Goal: Transaction & Acquisition: Purchase product/service

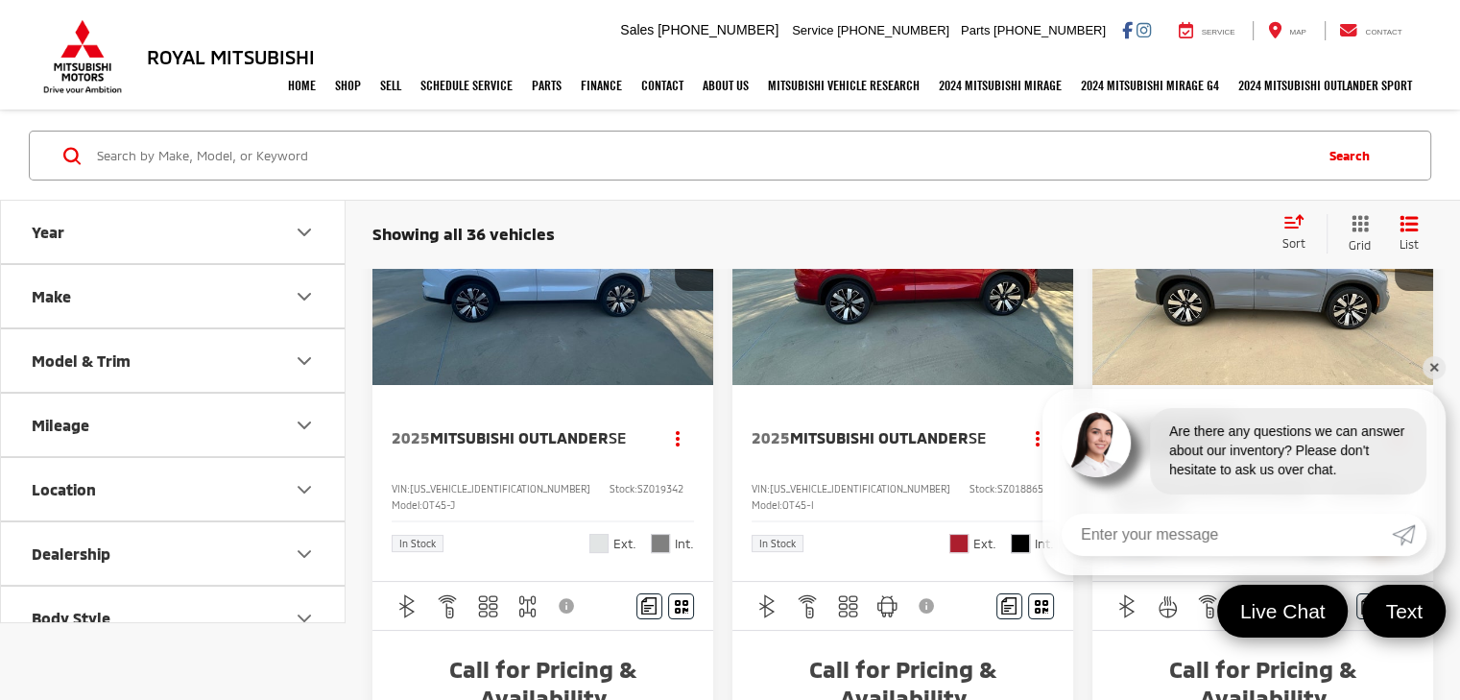
scroll to position [202, 0]
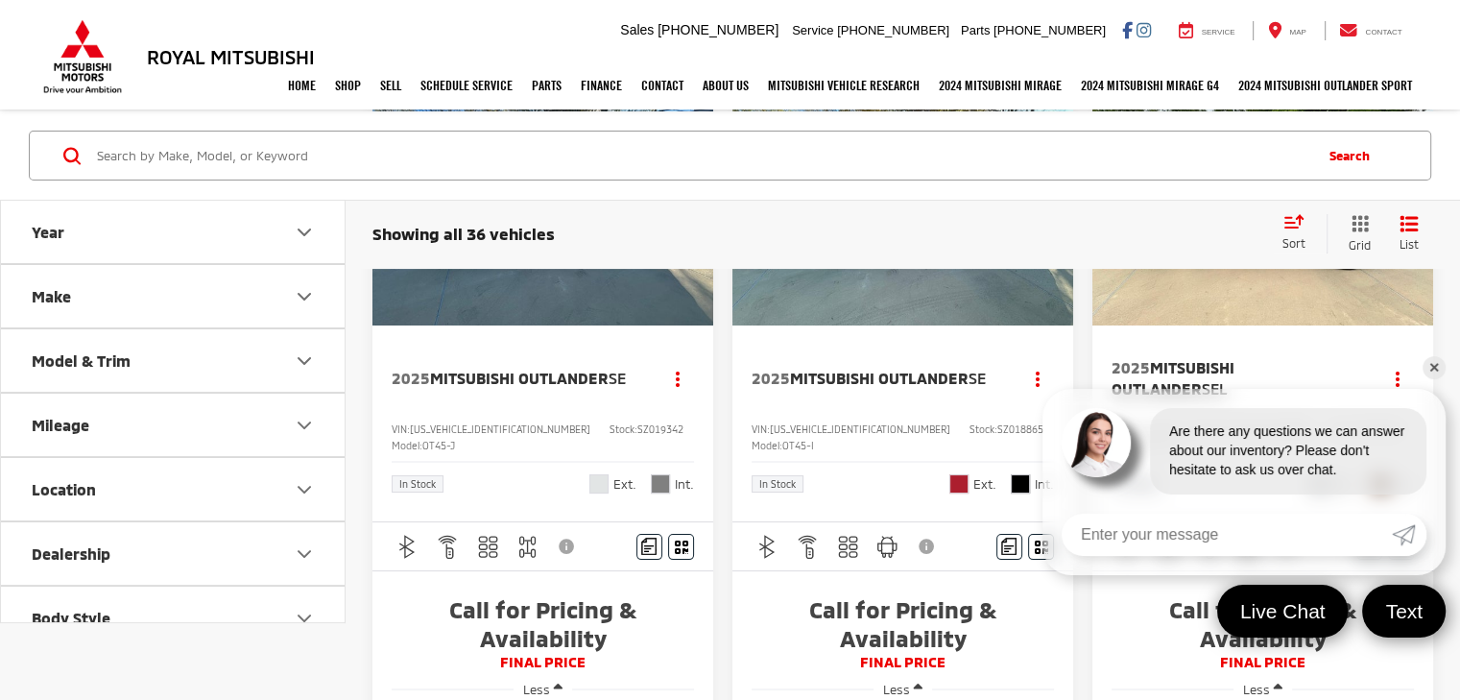
click at [1433, 370] on link "✕" at bounding box center [1433, 367] width 23 height 23
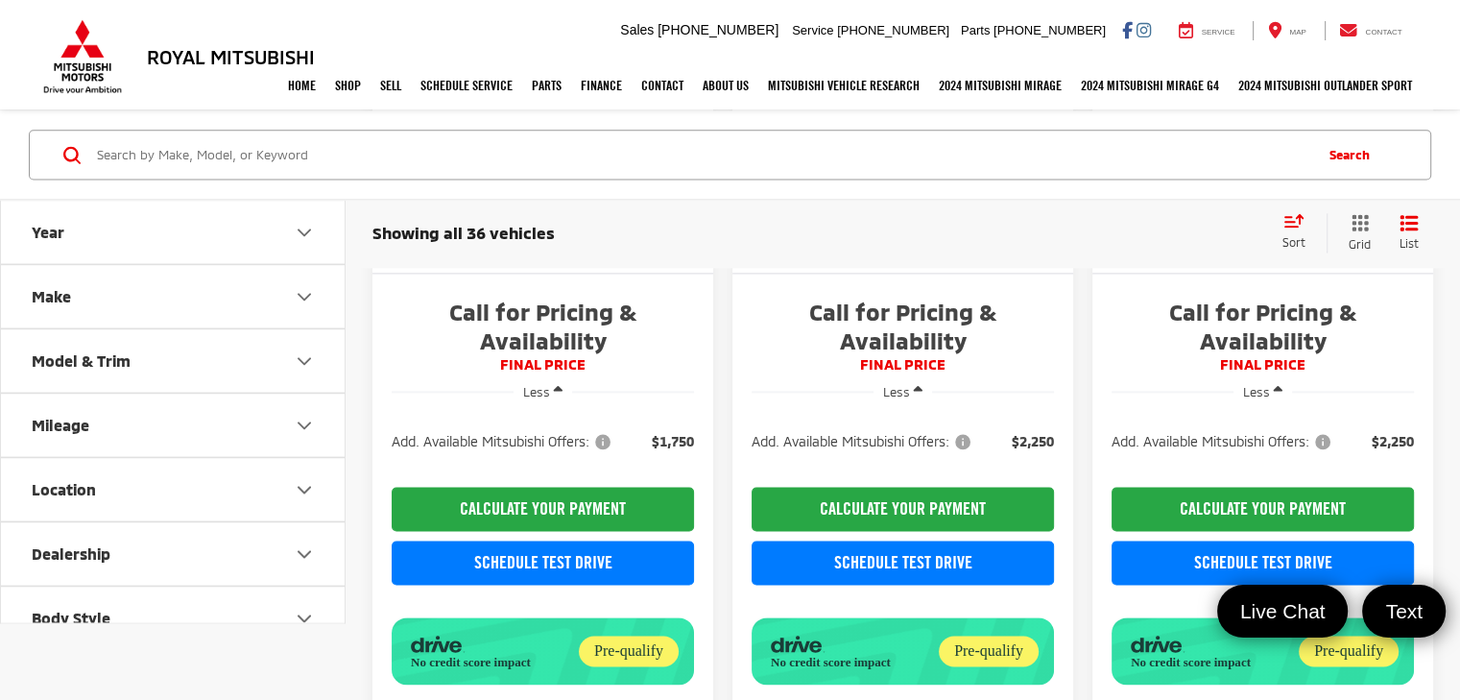
scroll to position [2566, 0]
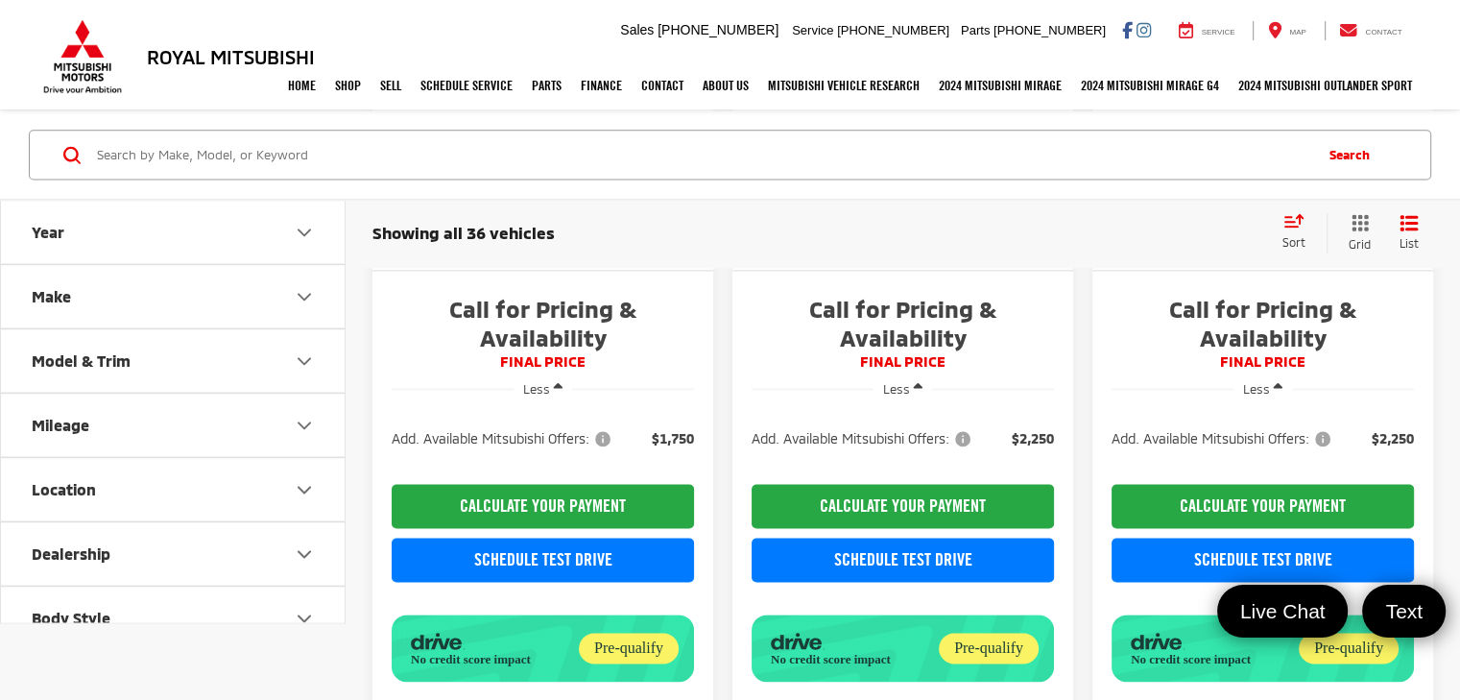
drag, startPoint x: 1464, startPoint y: 94, endPoint x: 1473, endPoint y: 398, distance: 304.4
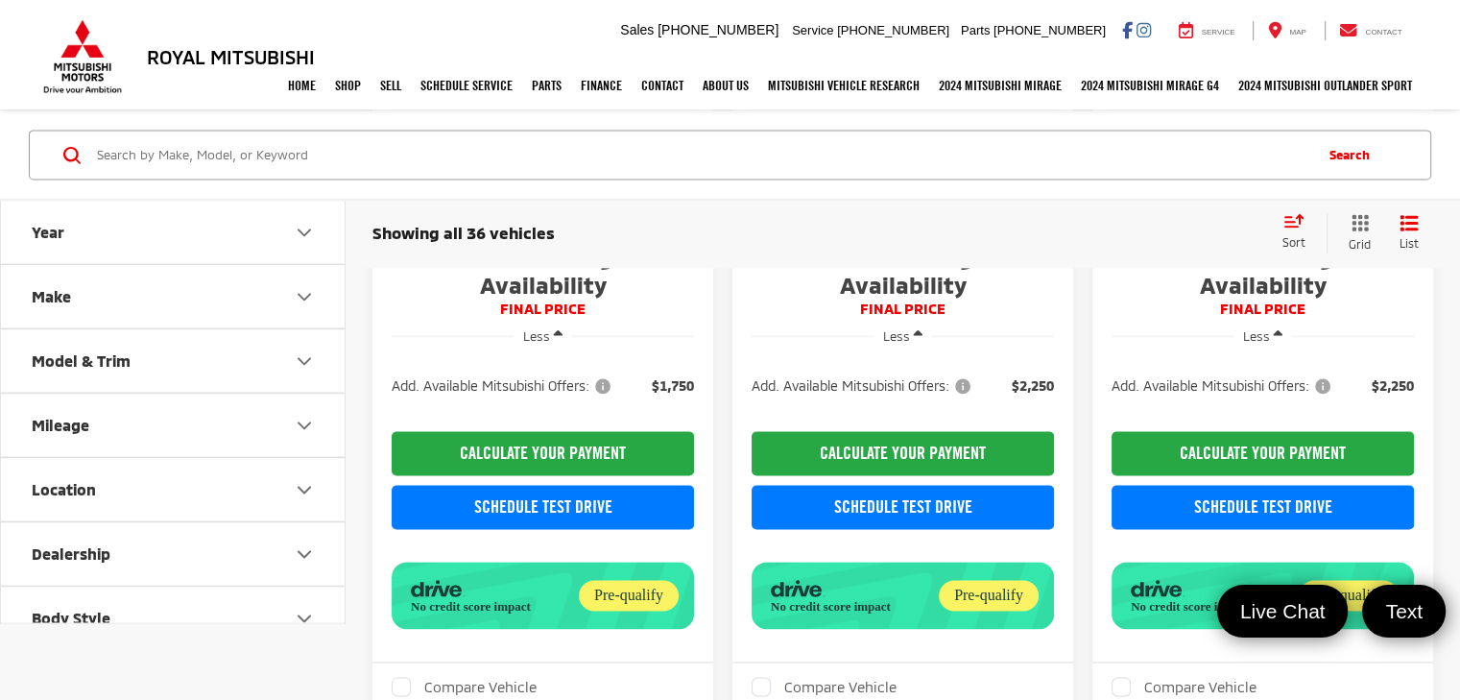
scroll to position [2612, 0]
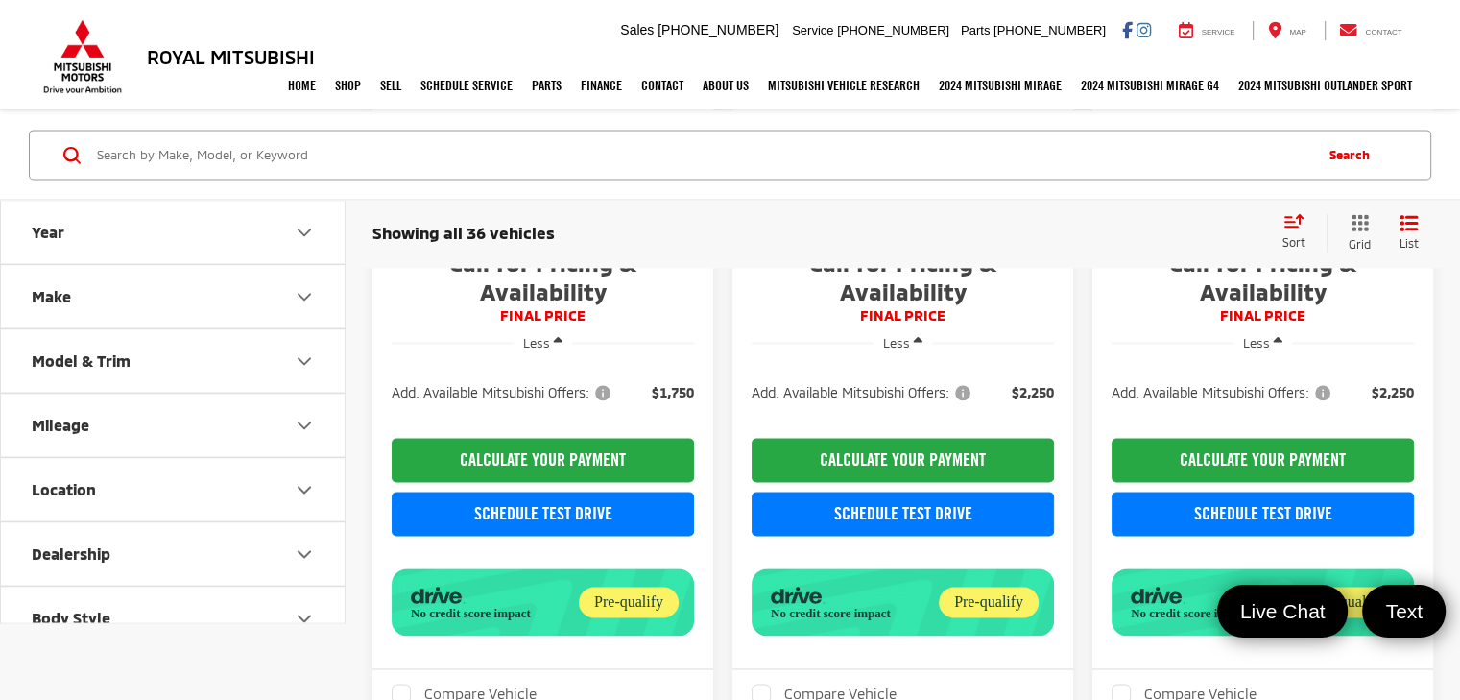
click at [546, 350] on span "Less" at bounding box center [536, 342] width 27 height 15
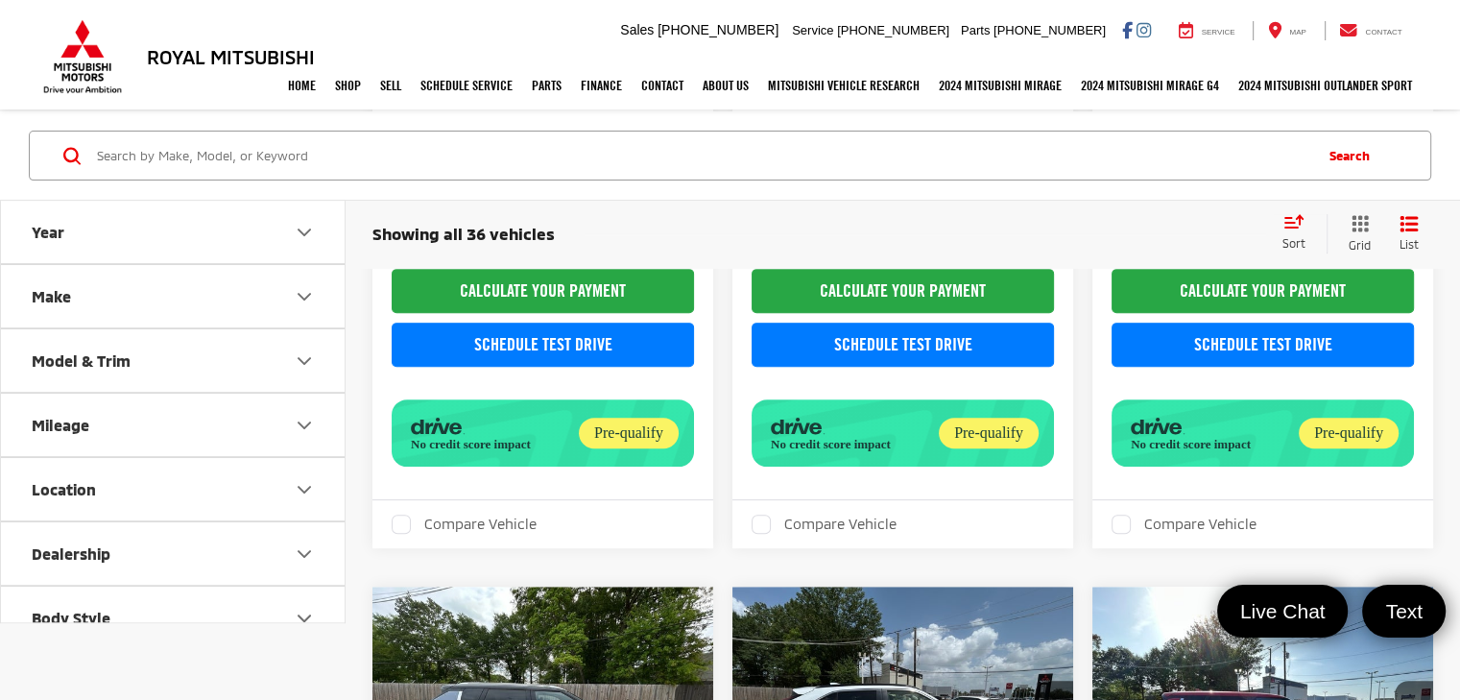
scroll to position [411, 0]
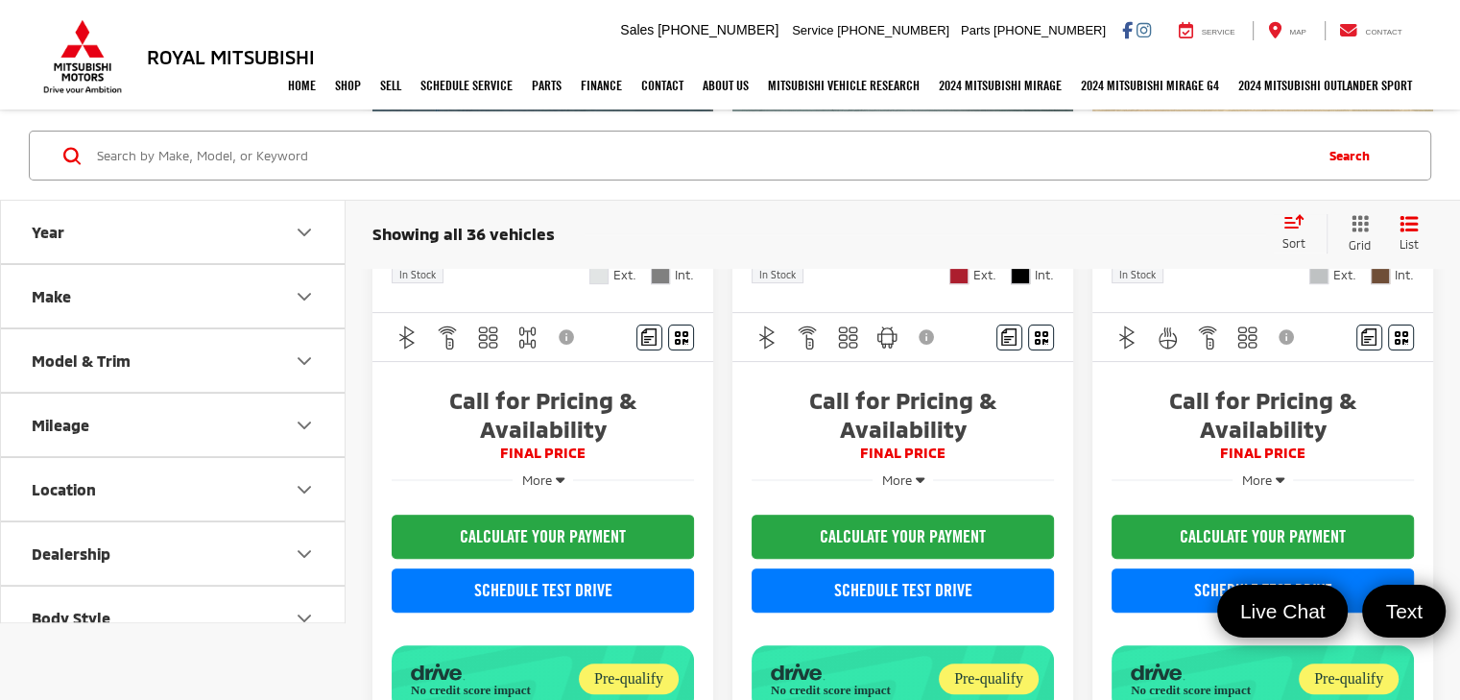
click at [298, 230] on icon "Year" at bounding box center [304, 232] width 23 height 23
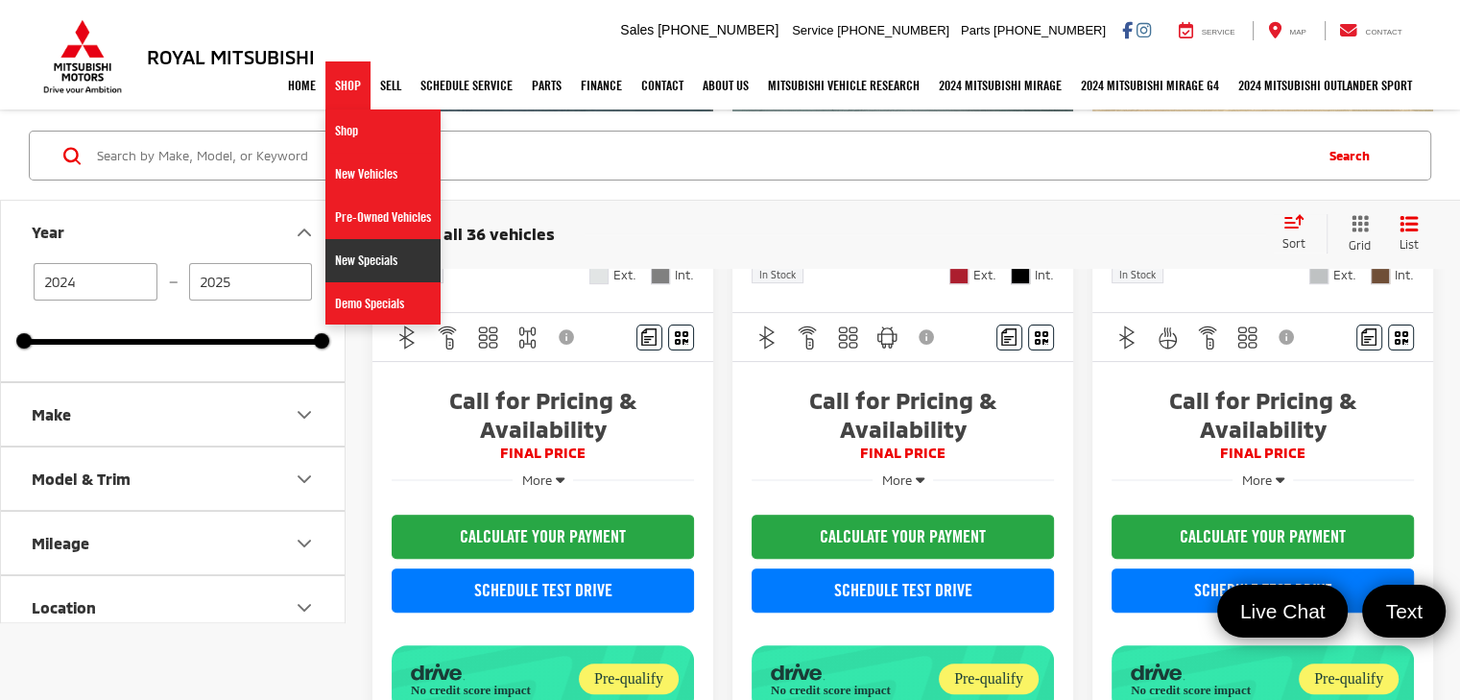
click at [346, 264] on link "New Specials" at bounding box center [382, 260] width 115 height 43
